Goal: Manage account settings

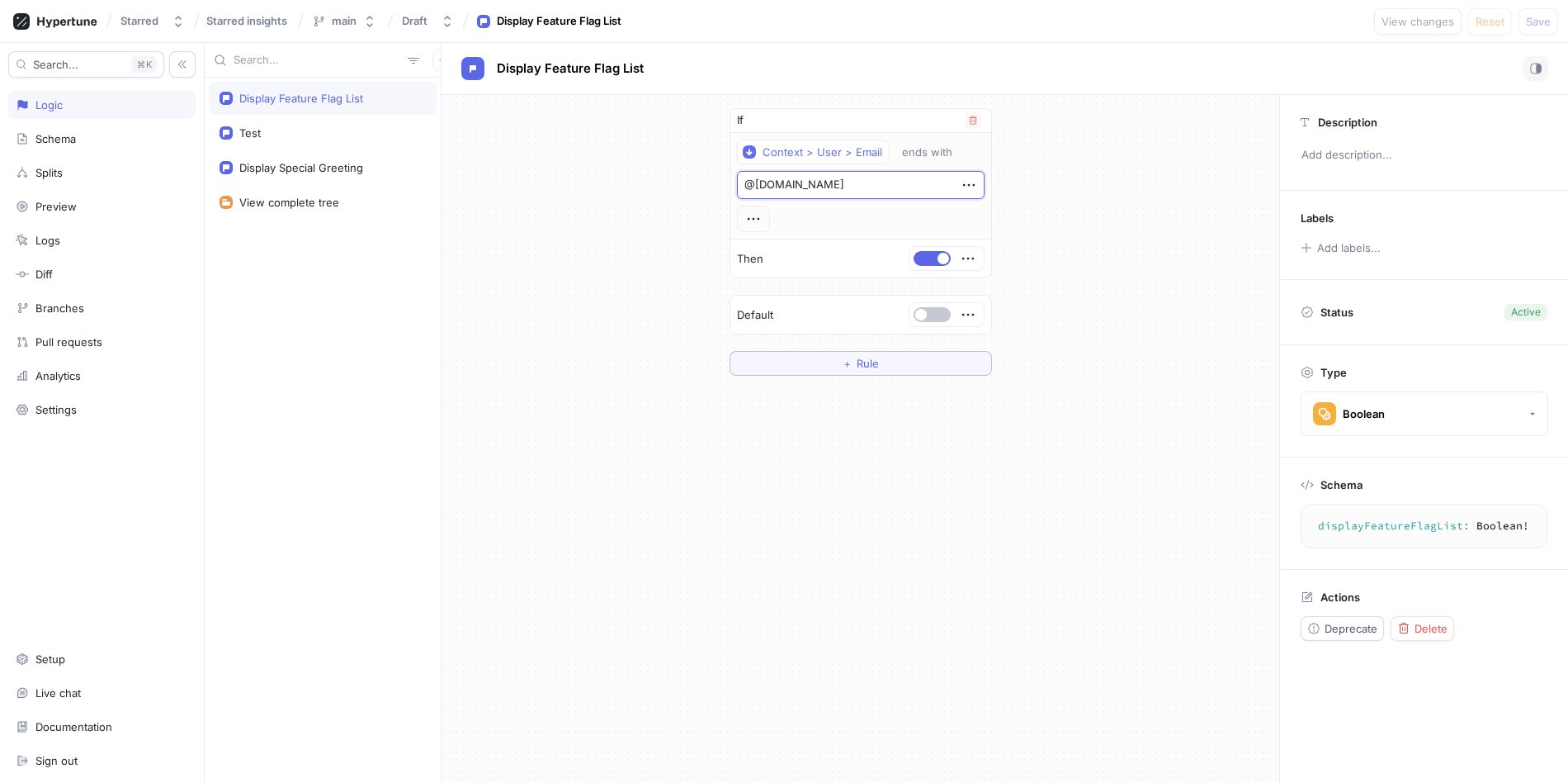
click at [799, 183] on textarea "@[DOMAIN_NAME]" at bounding box center [861, 185] width 248 height 28
type textarea "x"
type textarea "@[DOMAIN_NAME]"
type textarea "x"
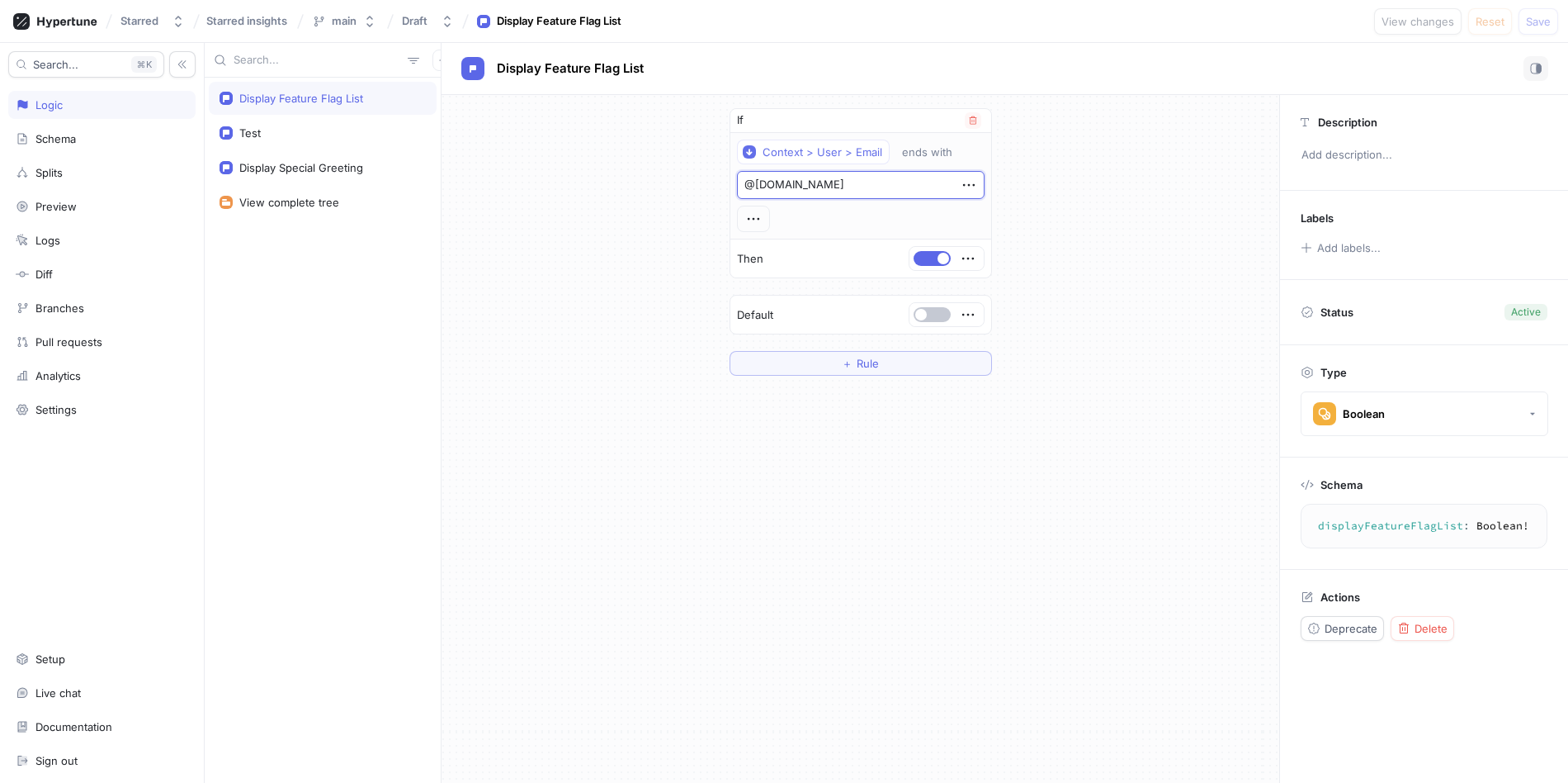
type textarea "@[DOMAIN_NAME]"
type textarea "x"
type textarea "@[DOMAIN_NAME]"
type textarea "x"
type textarea "@[DOMAIN_NAME]"
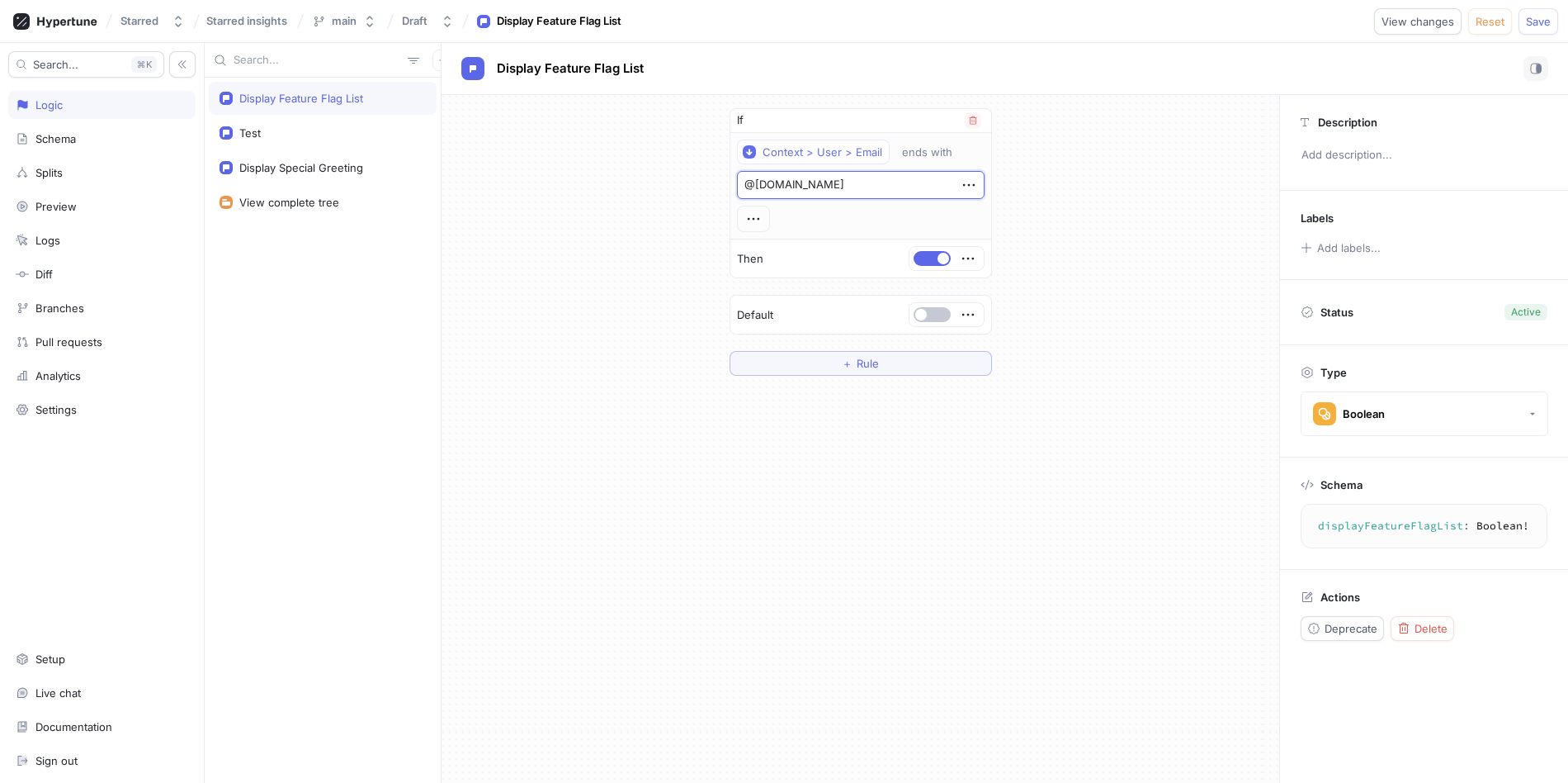
type textarea "x"
type textarea "@[DOMAIN_NAME]"
type textarea "x"
type textarea "@[DOMAIN_NAME]"
type textarea "x"
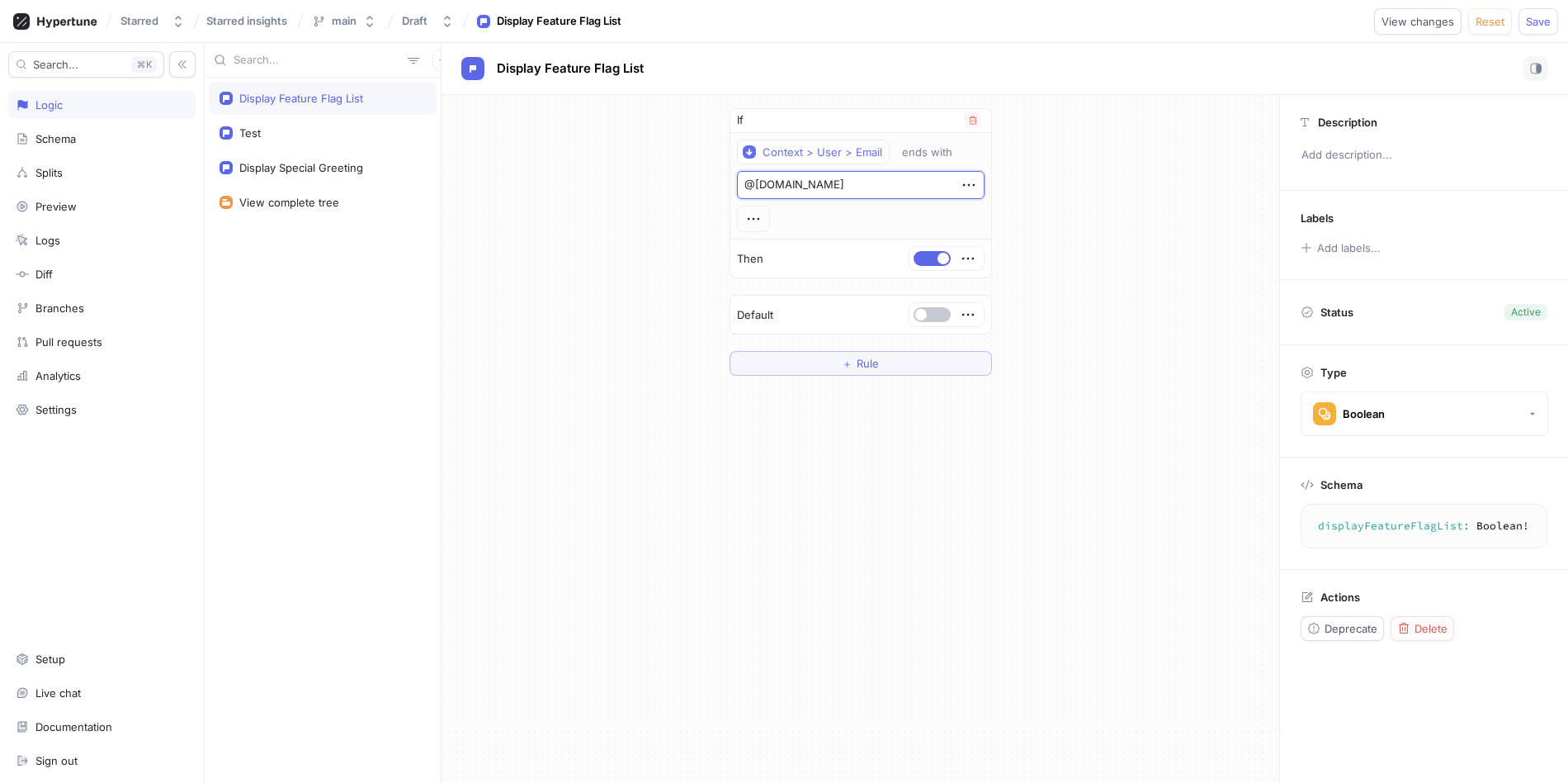
type textarea "@[DOMAIN_NAME]"
type textarea "x"
type textarea "@[DOMAIN_NAME]"
click at [1485, 21] on span "Save" at bounding box center [1539, 21] width 25 height 10
type textarea "x"
